Goal: Navigation & Orientation: Find specific page/section

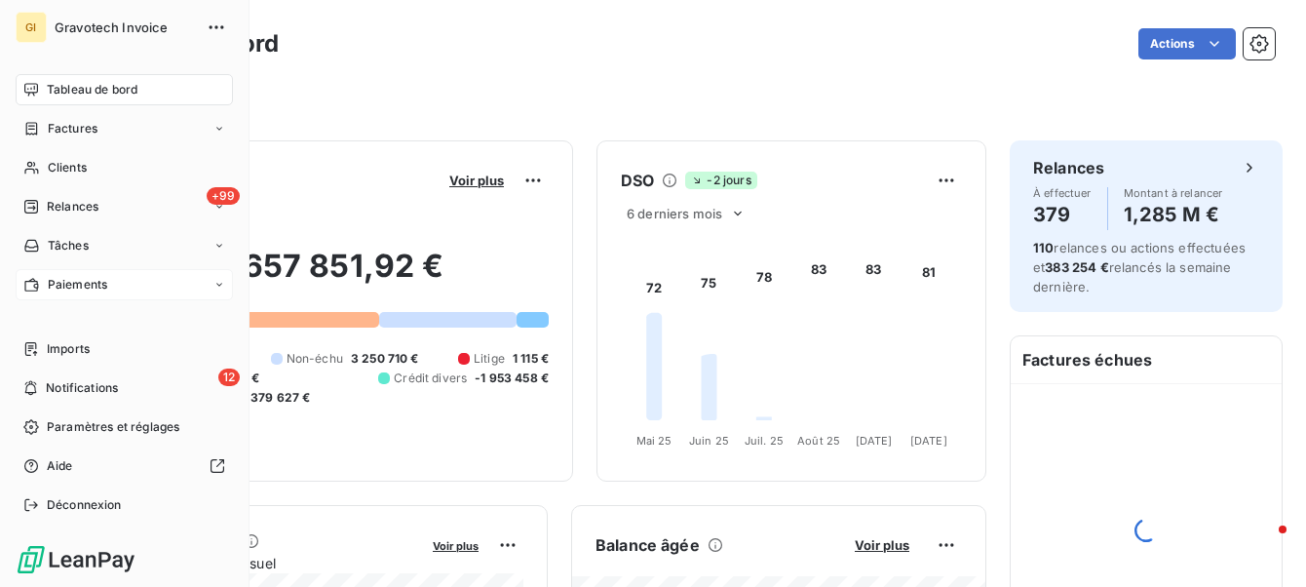
click at [55, 283] on span "Paiements" at bounding box center [77, 285] width 59 height 18
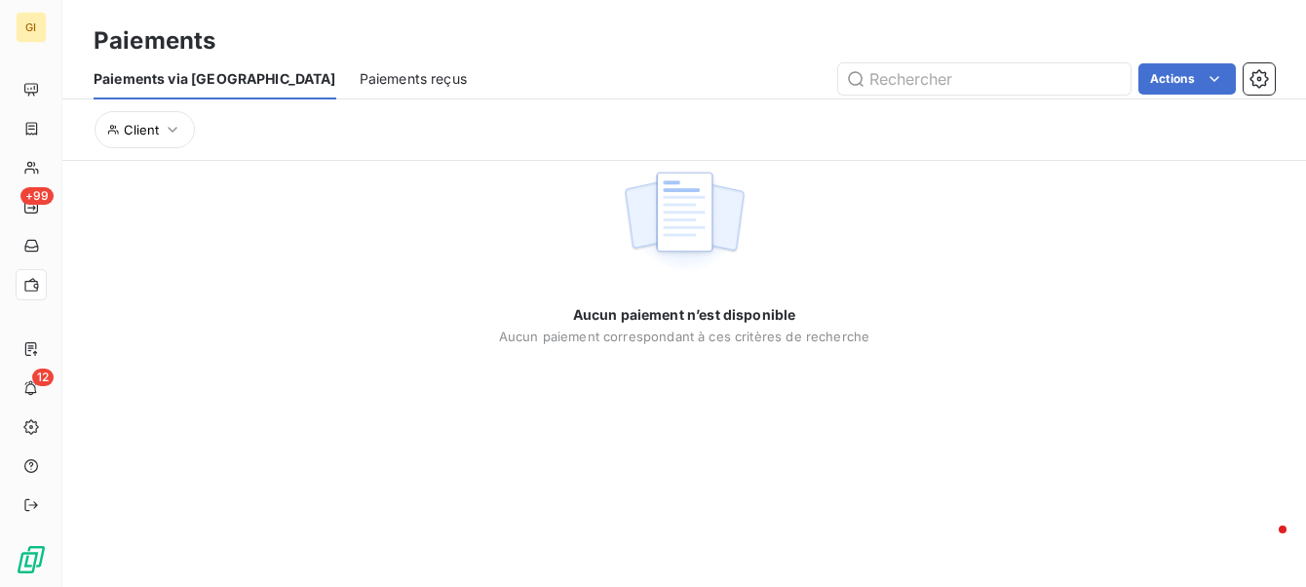
click at [360, 78] on span "Paiements reçus" at bounding box center [413, 78] width 107 height 19
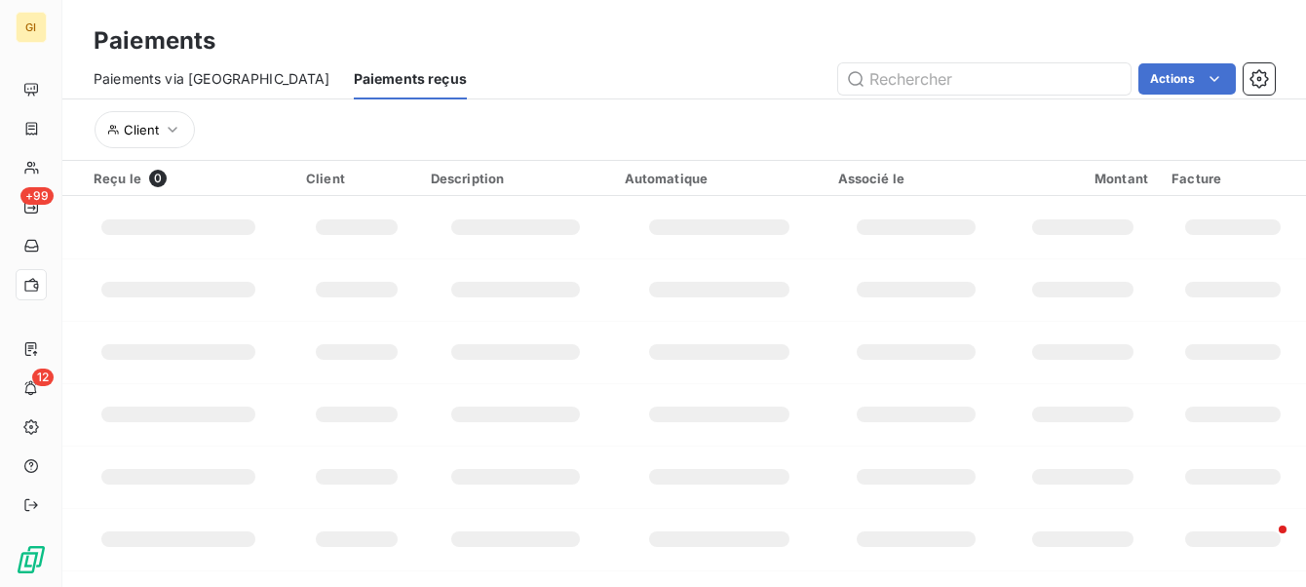
click at [189, 74] on span "Paiements via [GEOGRAPHIC_DATA]" at bounding box center [212, 78] width 237 height 19
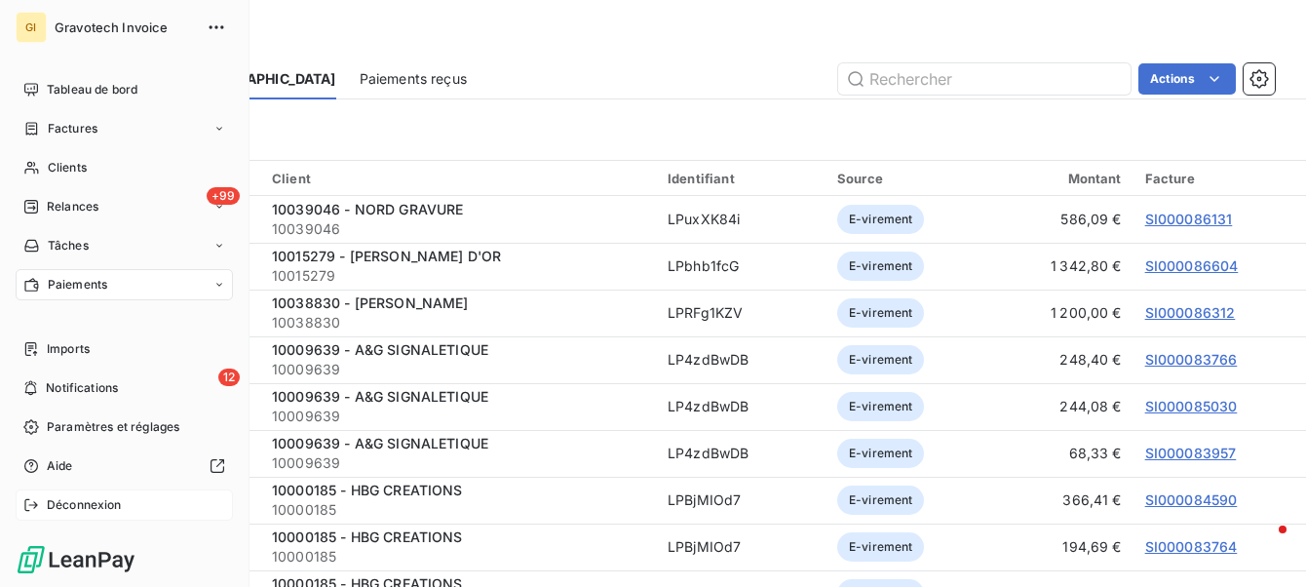
click at [55, 500] on span "Déconnexion" at bounding box center [84, 505] width 75 height 18
